Goal: Task Accomplishment & Management: Complete application form

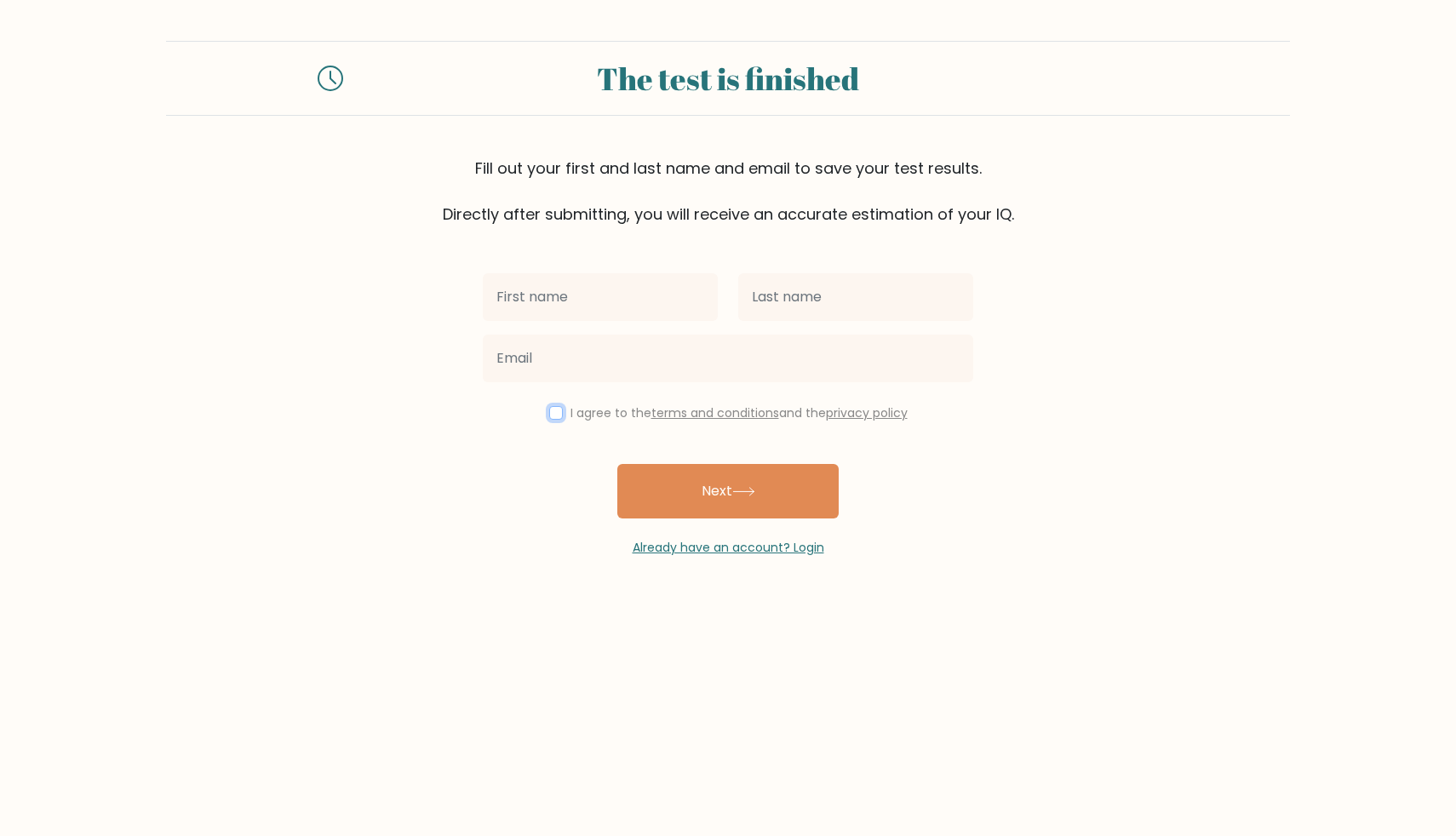
click at [549, 406] on input "checkbox" at bounding box center [556, 413] width 13 height 13
checkbox input "true"
click at [649, 464] on button "Next" at bounding box center [728, 491] width 221 height 54
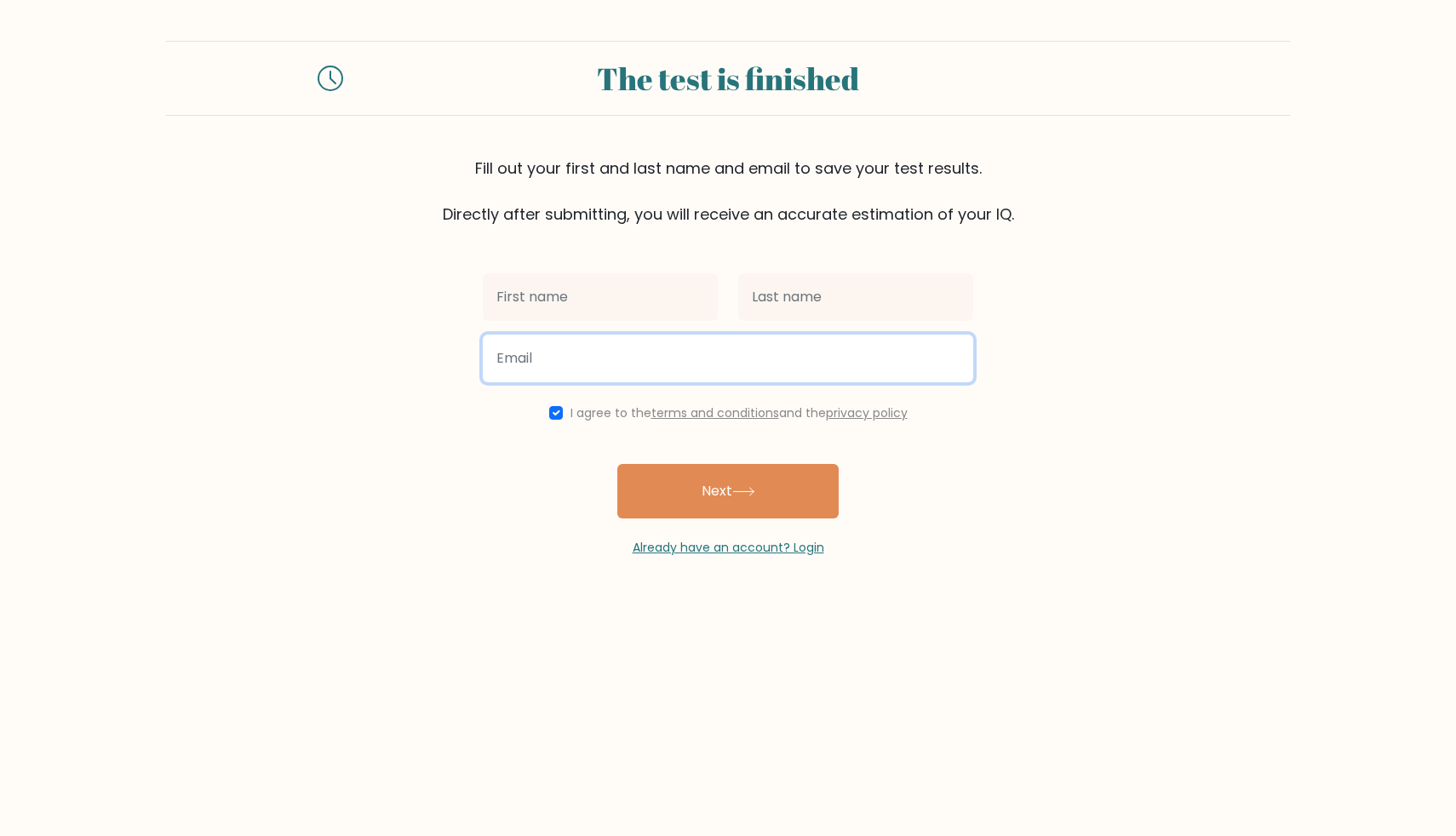
click at [483, 382] on input "email" at bounding box center [728, 359] width 490 height 47
type input "harshsinghyoyo50@gmail.com"
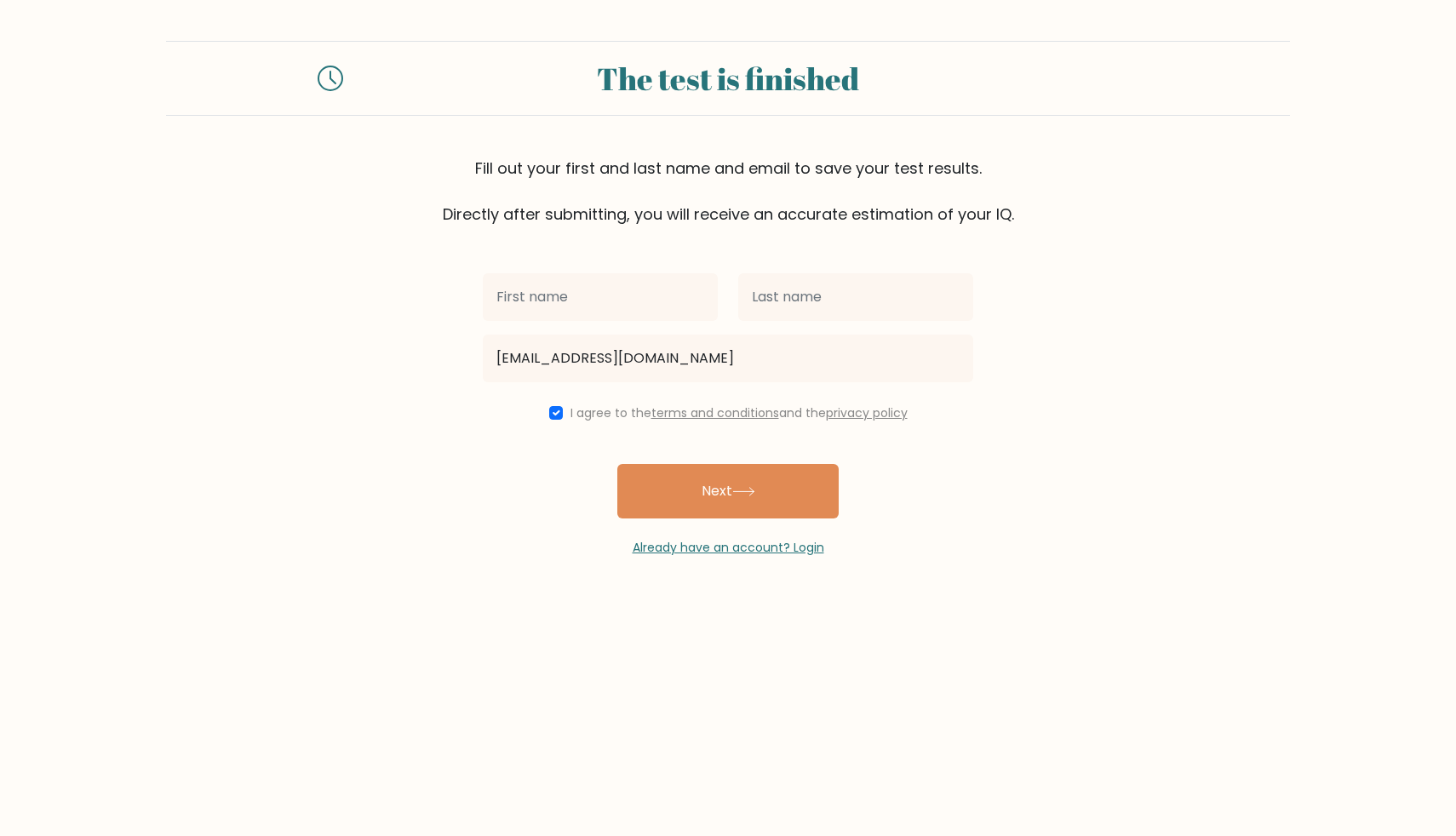
click at [631, 453] on body "The test is finished Fill out your first and last name and email to save your t…" at bounding box center [728, 418] width 1456 height 836
click at [635, 464] on button "Next" at bounding box center [728, 491] width 221 height 54
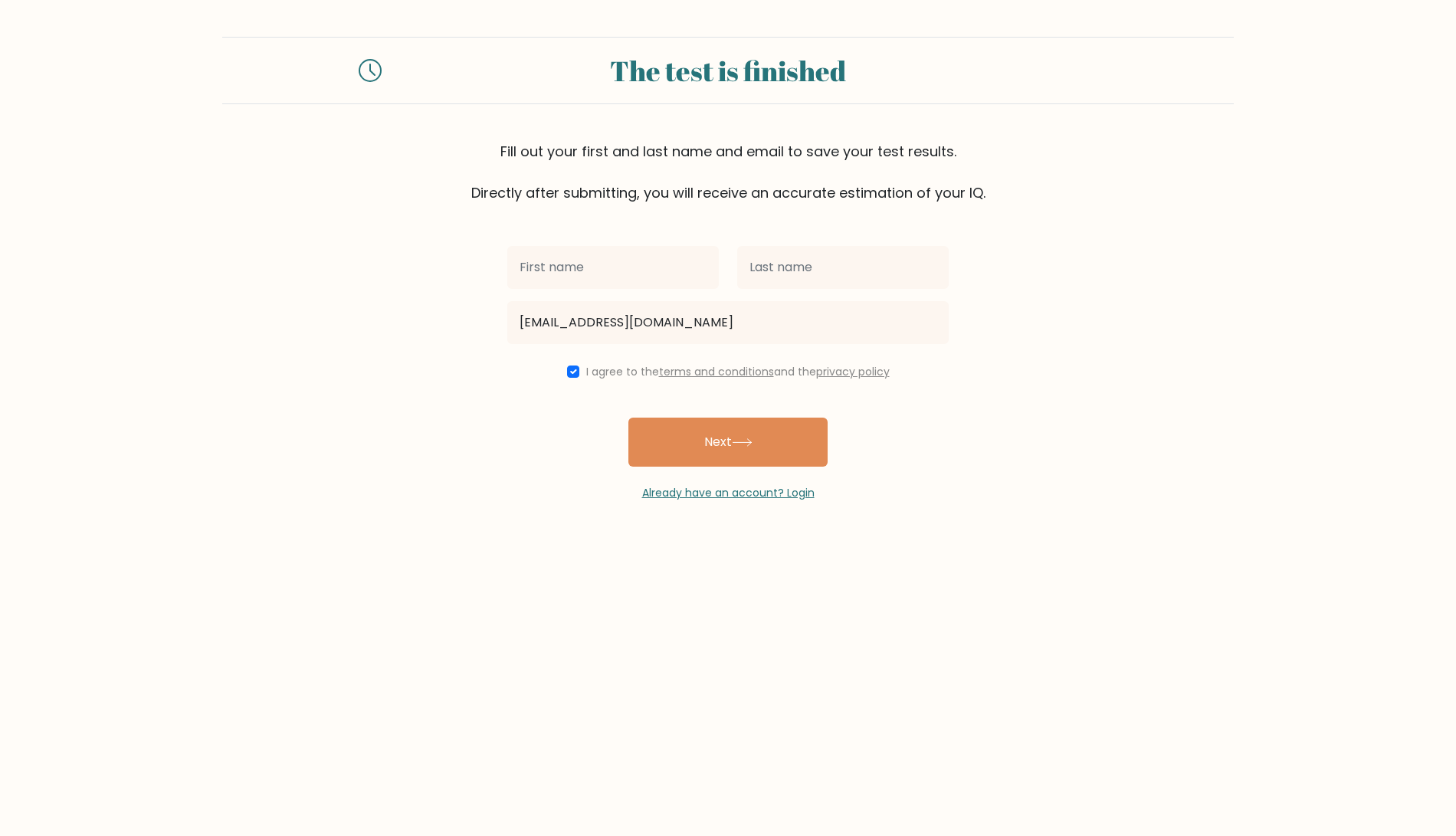
click at [226, 451] on body "The test is finished Fill out your first and last name and email to save your t…" at bounding box center [728, 418] width 1456 height 836
click at [600, 203] on div "Fill out your first and last name and email to save your test results. Directly…" at bounding box center [728, 172] width 1012 height 62
click at [549, 497] on body "The test is finished Fill out your first and last name and email to save your t…" at bounding box center [728, 418] width 1456 height 836
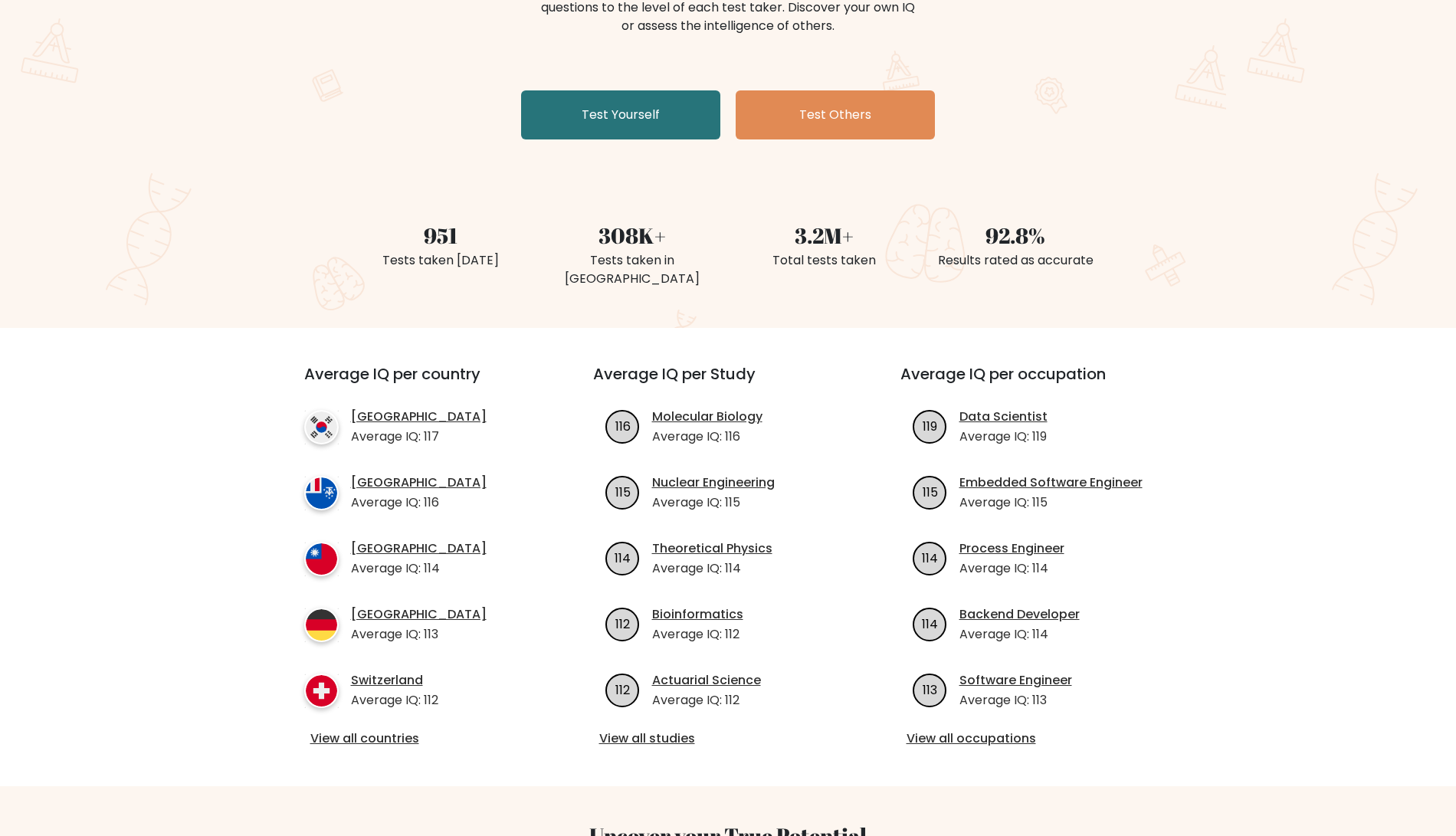
scroll to position [232, 0]
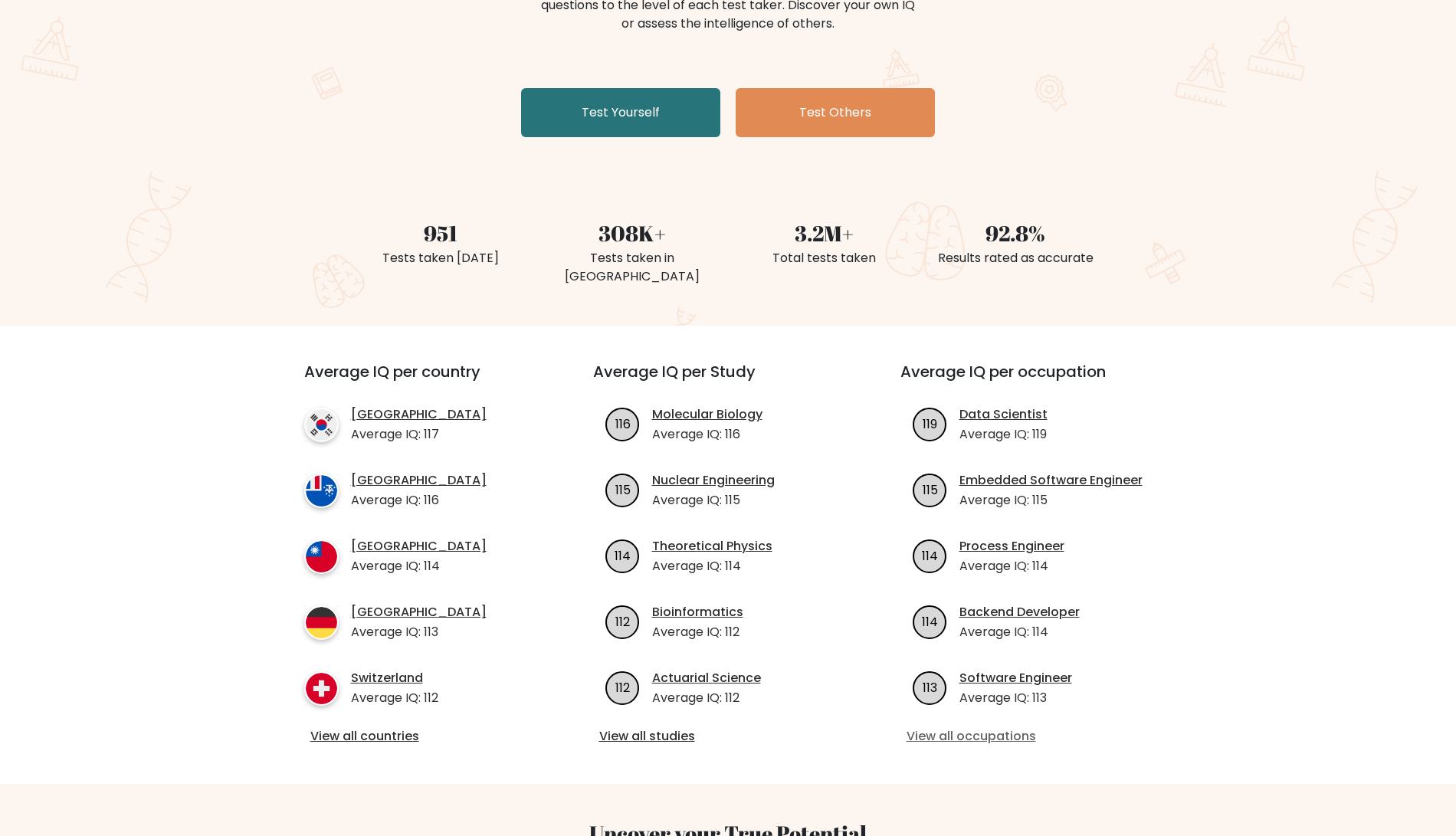
click at [939, 728] on link "View all occupations" at bounding box center [1036, 737] width 258 height 19
click at [878, 721] on div "Average IQ per country South Korea Average IQ: 117 French Southern Territories …" at bounding box center [728, 554] width 903 height 459
click at [687, 728] on link "View all studies" at bounding box center [728, 737] width 258 height 19
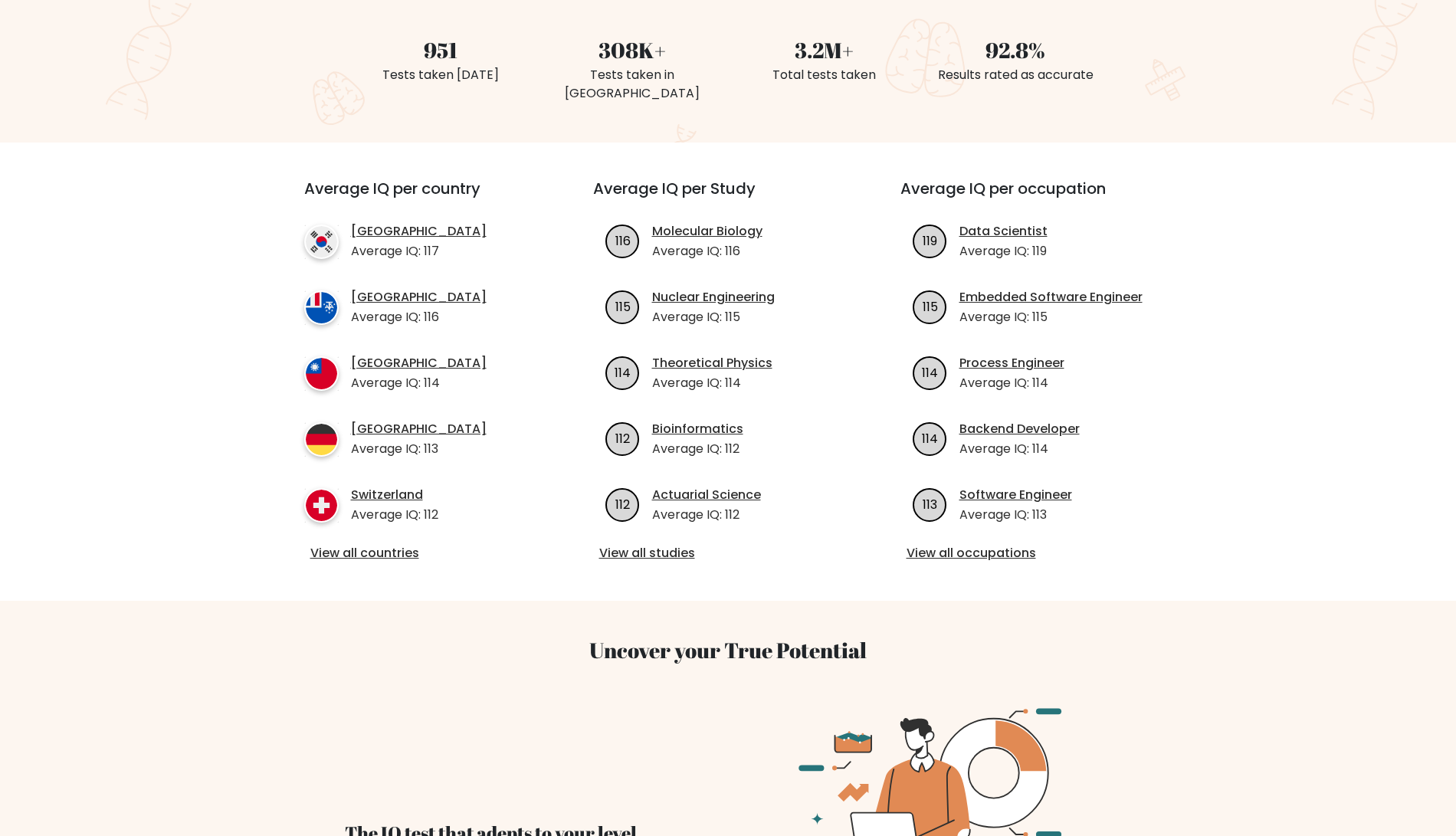
scroll to position [58, 0]
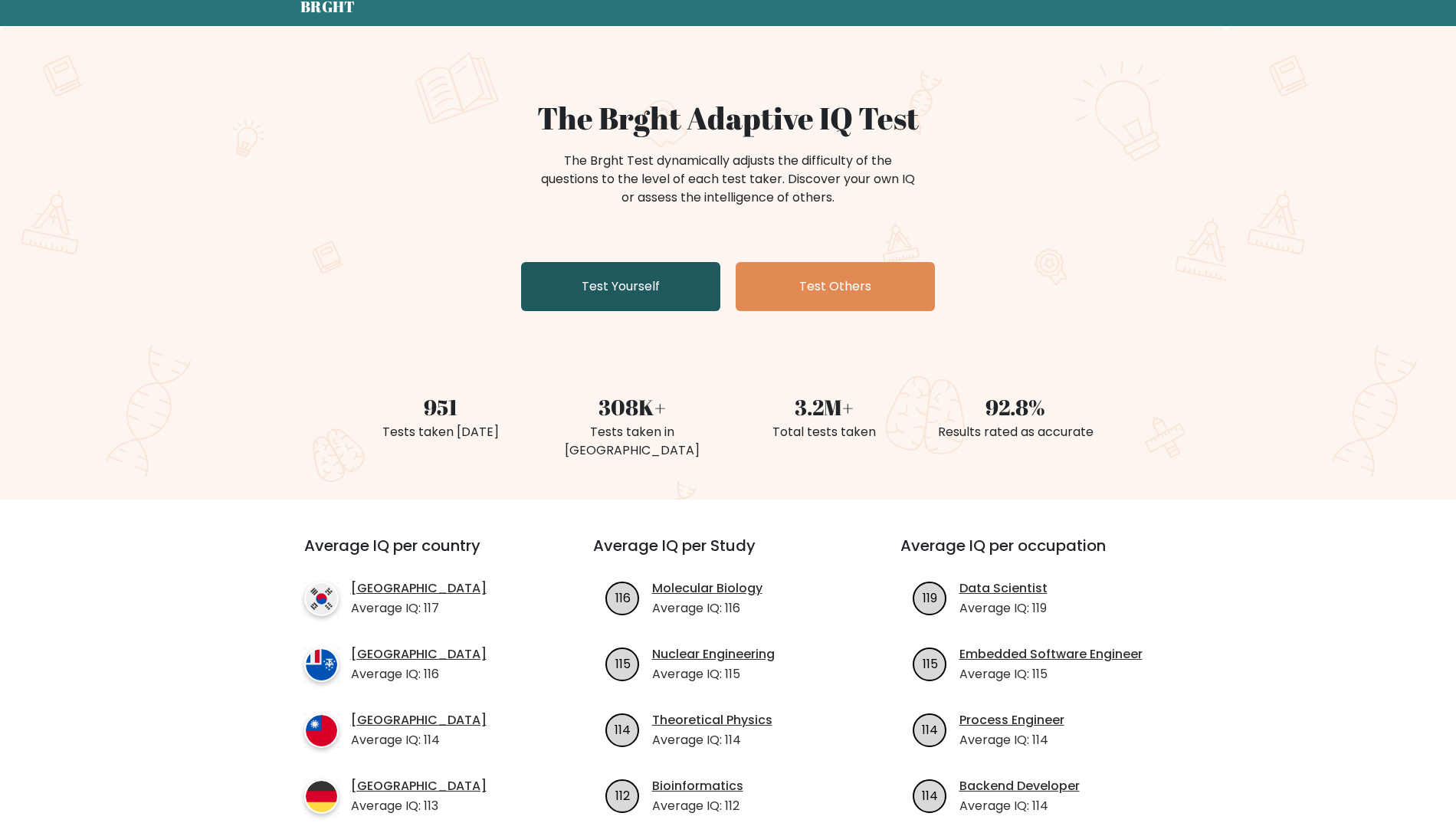
click at [616, 277] on link "Test Yourself" at bounding box center [620, 286] width 199 height 49
